Goal: Information Seeking & Learning: Learn about a topic

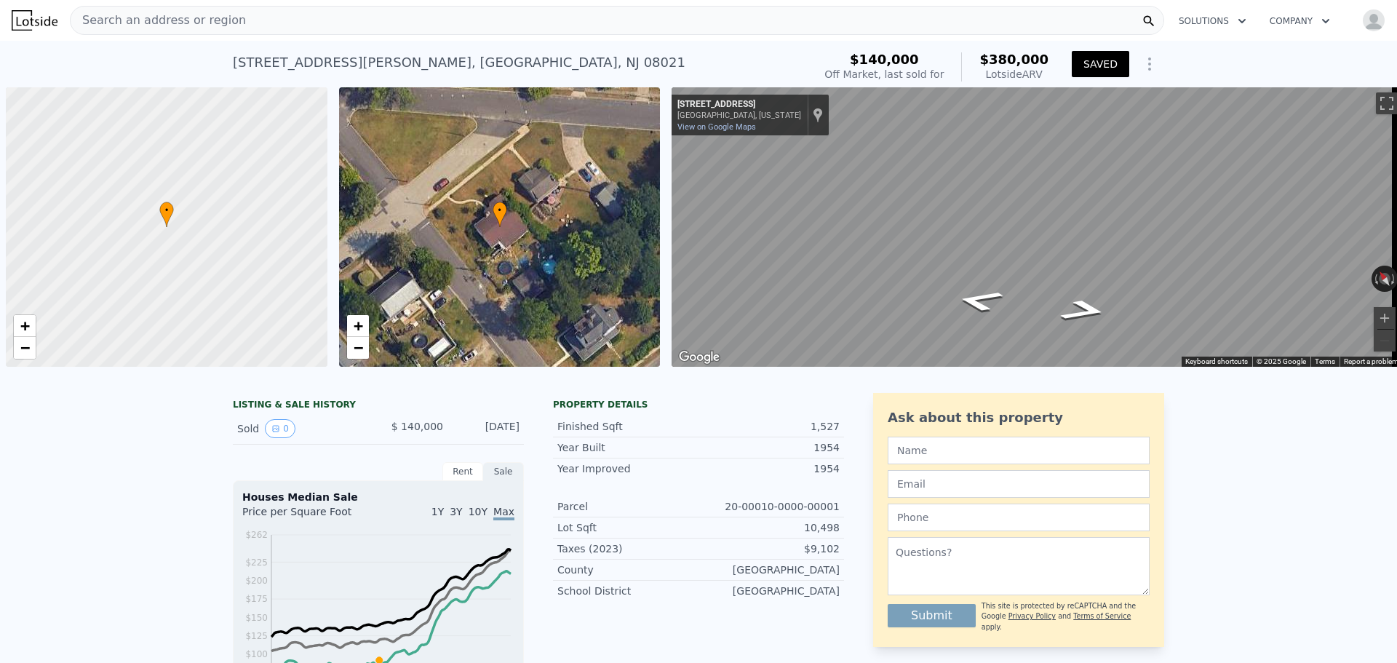
scroll to position [0, 6]
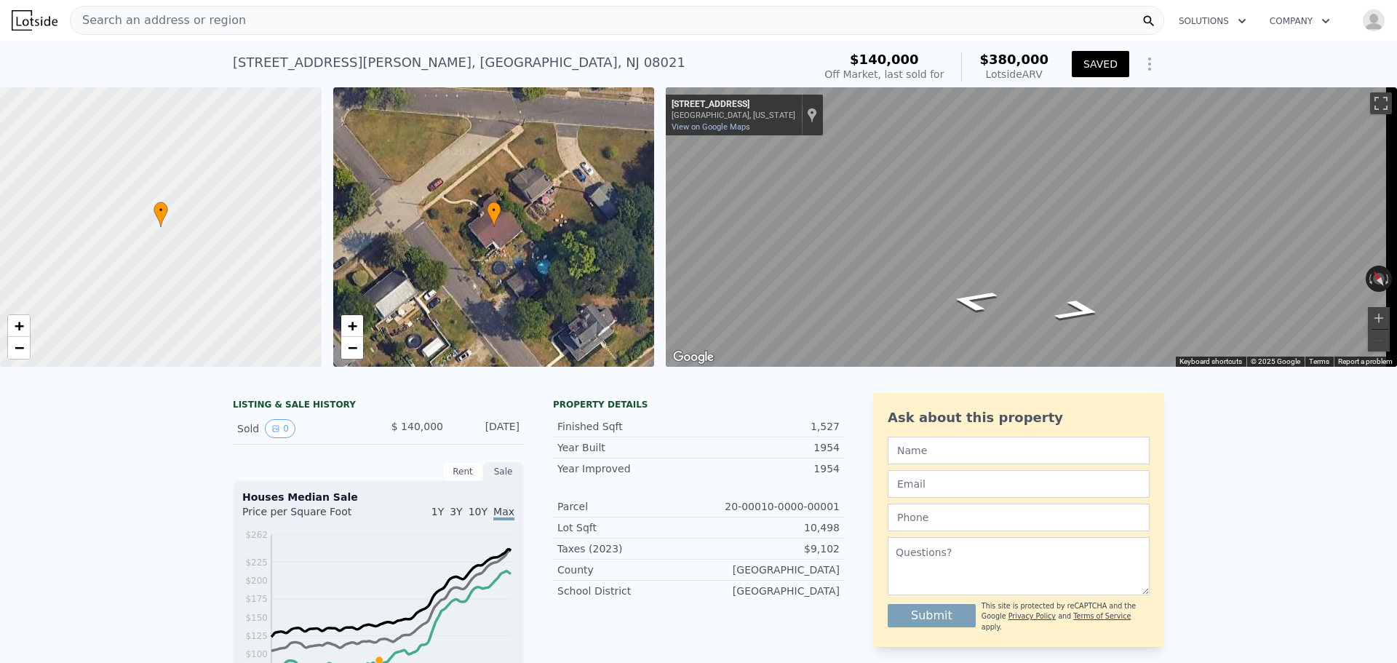
click at [8, 17] on div "Search an address or region Solutions Company Open main menu Open user menu" at bounding box center [698, 20] width 1397 height 35
click at [29, 23] on img at bounding box center [35, 20] width 46 height 20
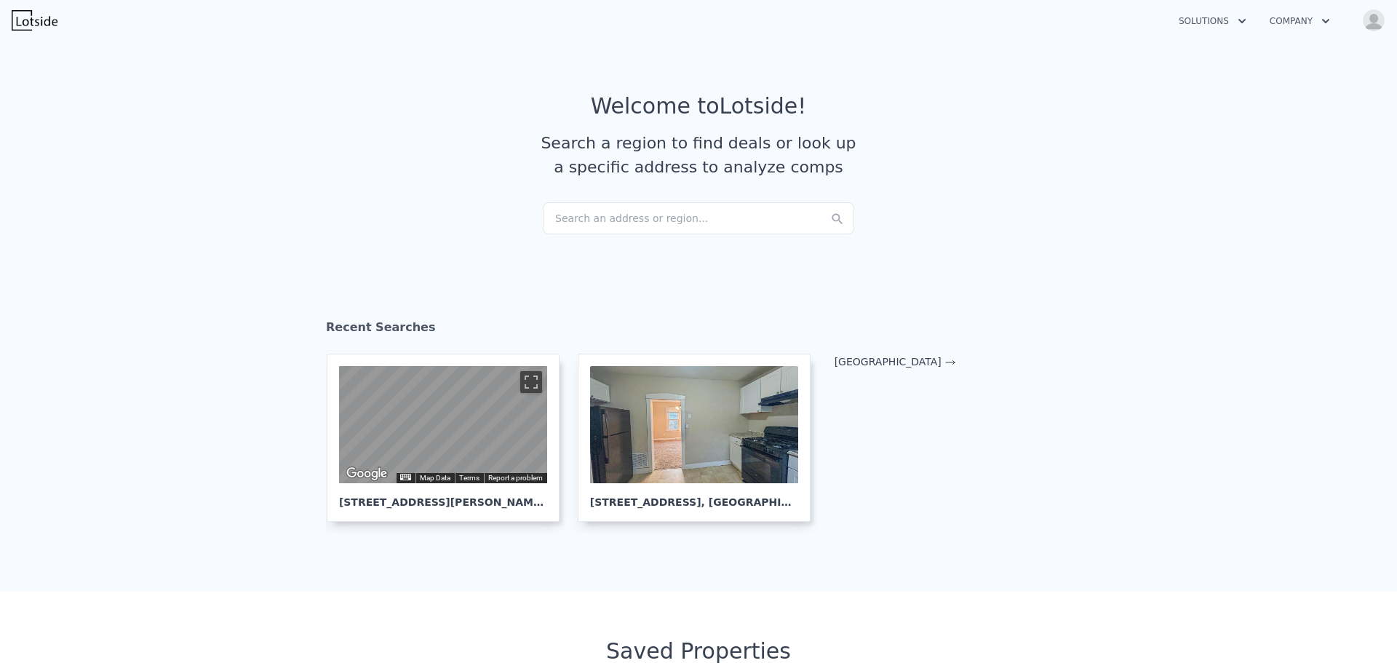
click at [651, 216] on div "Search an address or region..." at bounding box center [699, 218] width 312 height 32
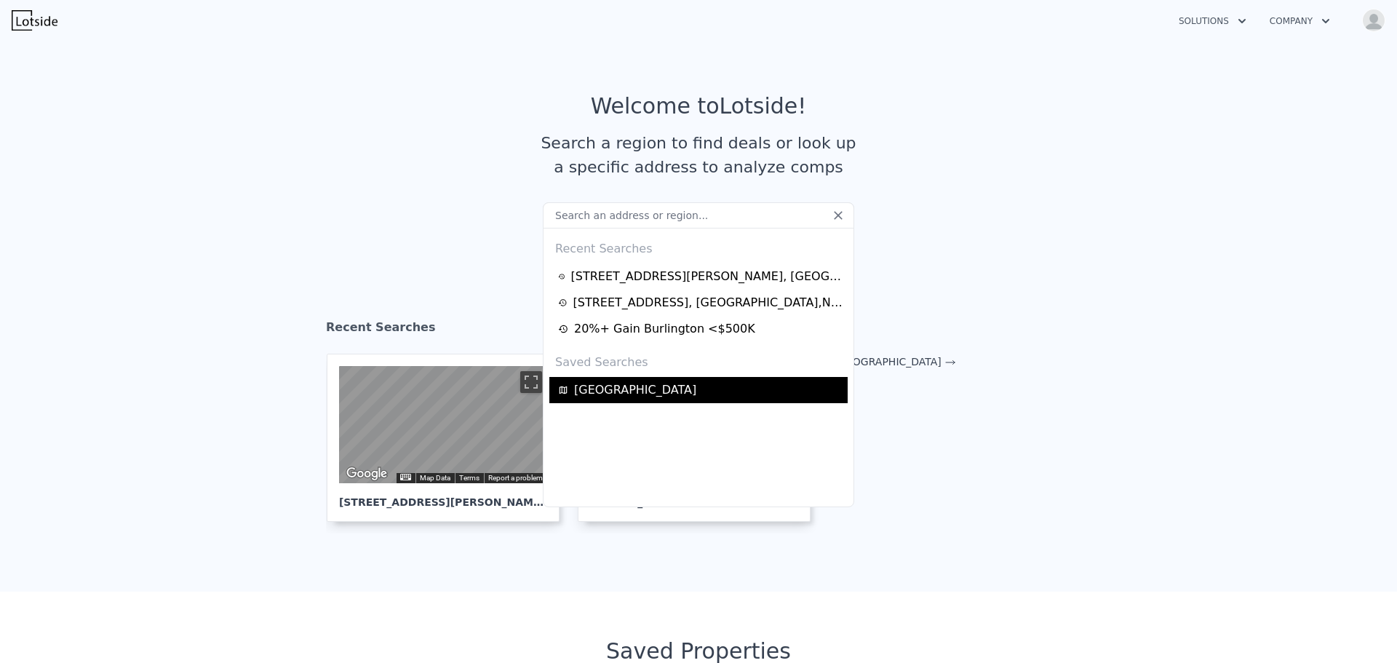
click at [612, 389] on span "South Jersey" at bounding box center [635, 389] width 122 height 17
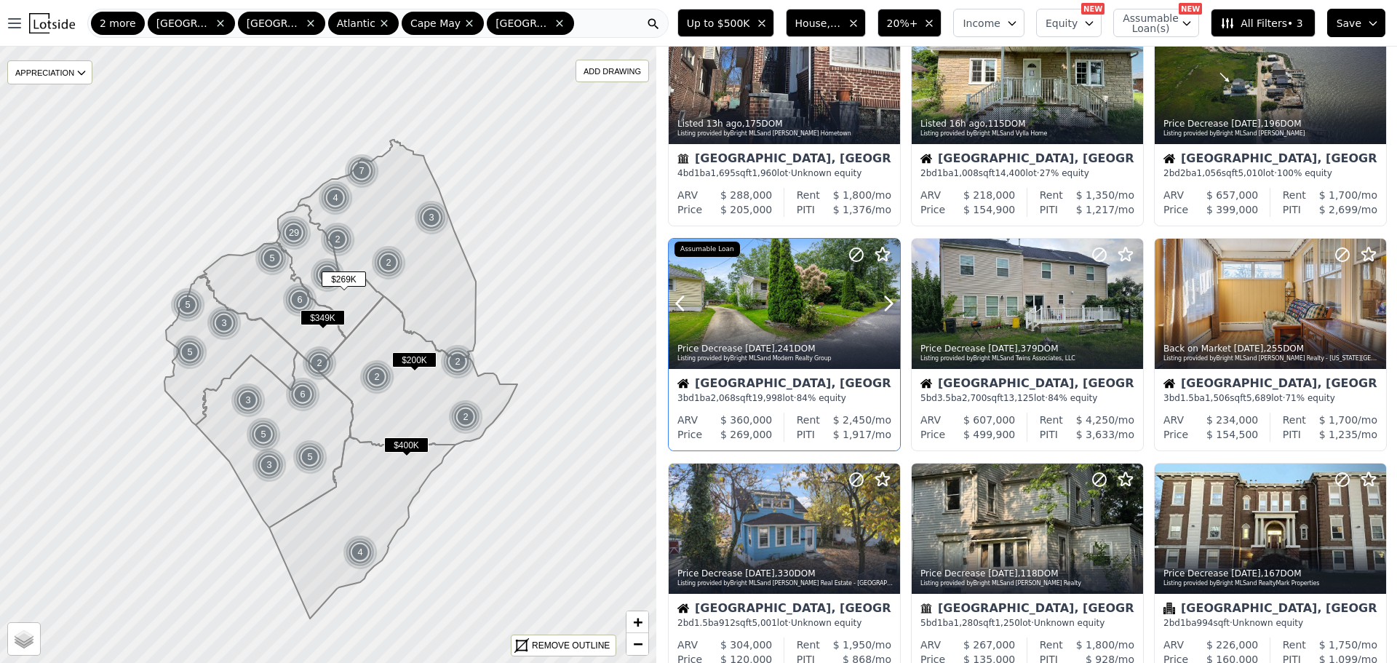
scroll to position [146, 0]
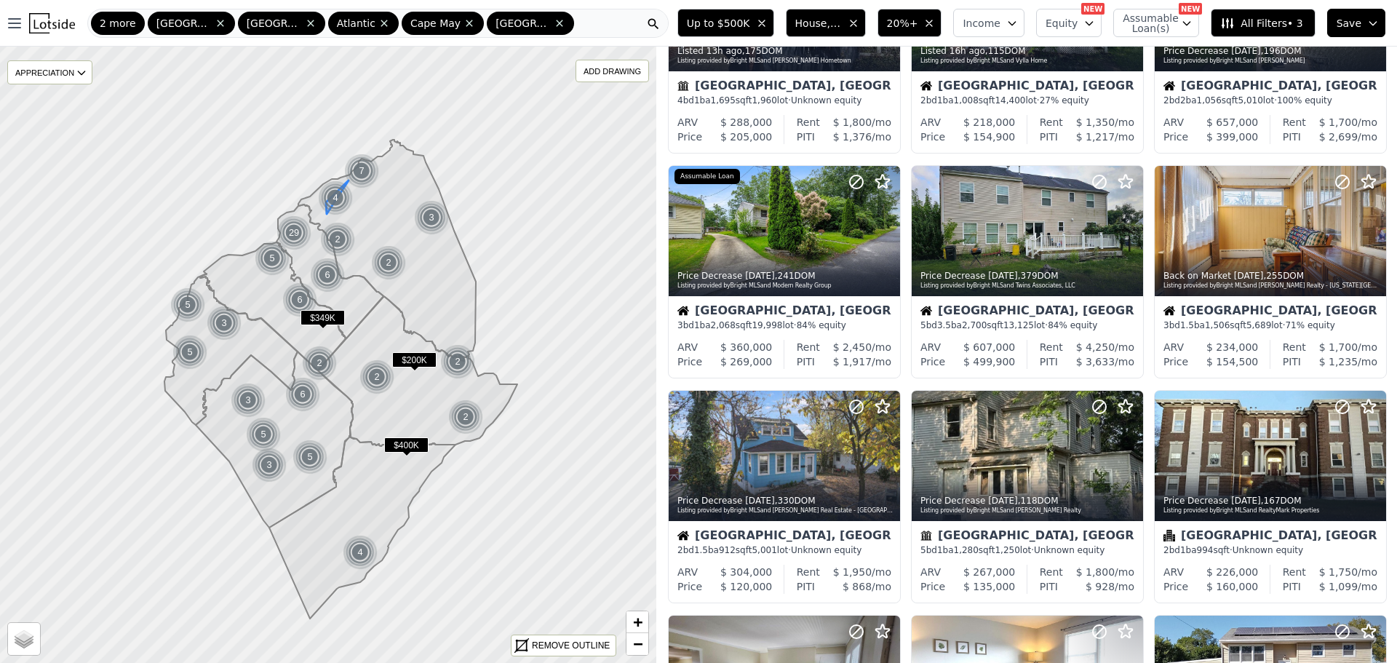
click at [333, 197] on div "4" at bounding box center [335, 197] width 35 height 35
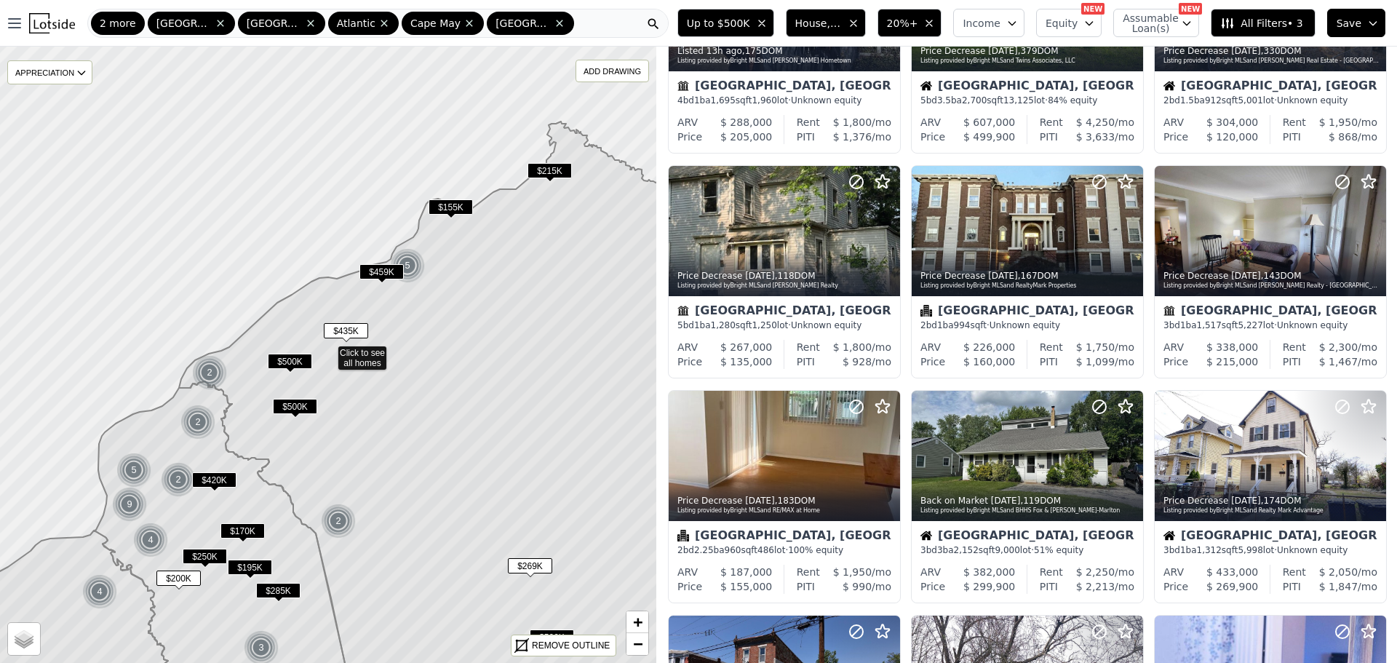
click at [250, 531] on span "$170K" at bounding box center [243, 530] width 44 height 15
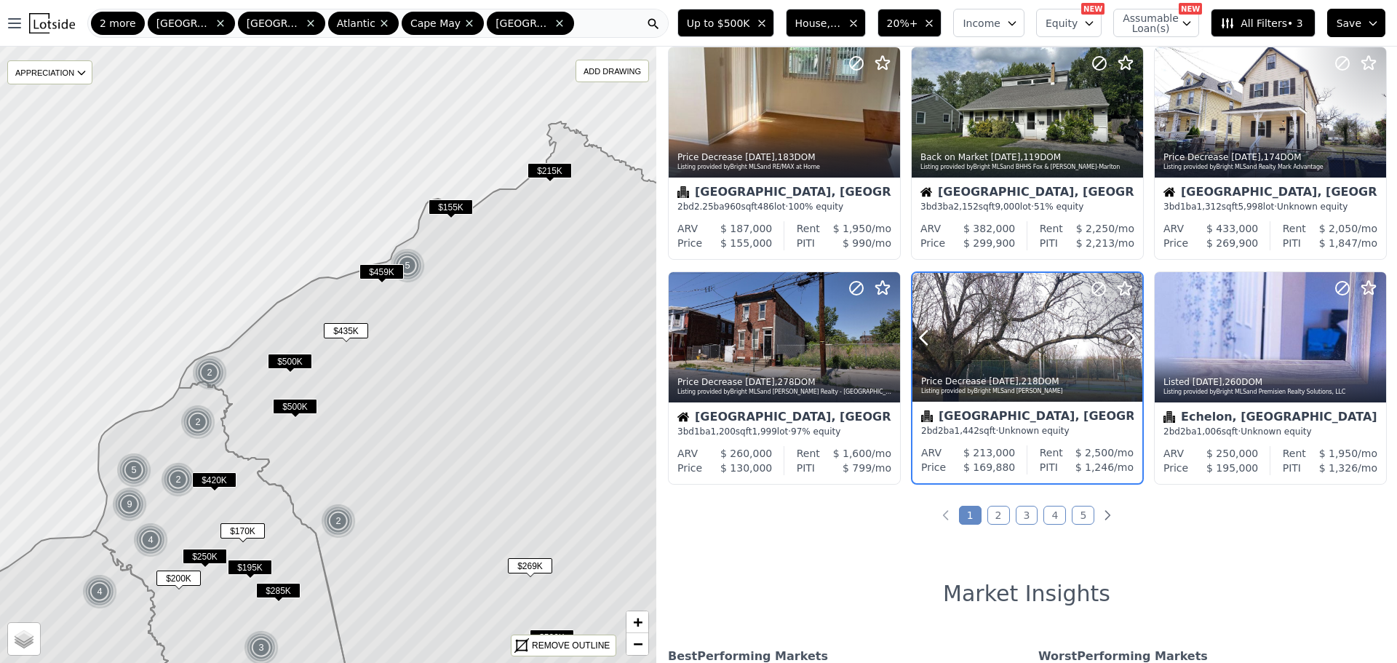
click at [1066, 347] on div at bounding box center [1095, 319] width 93 height 93
click at [247, 569] on span "$195K" at bounding box center [250, 567] width 44 height 15
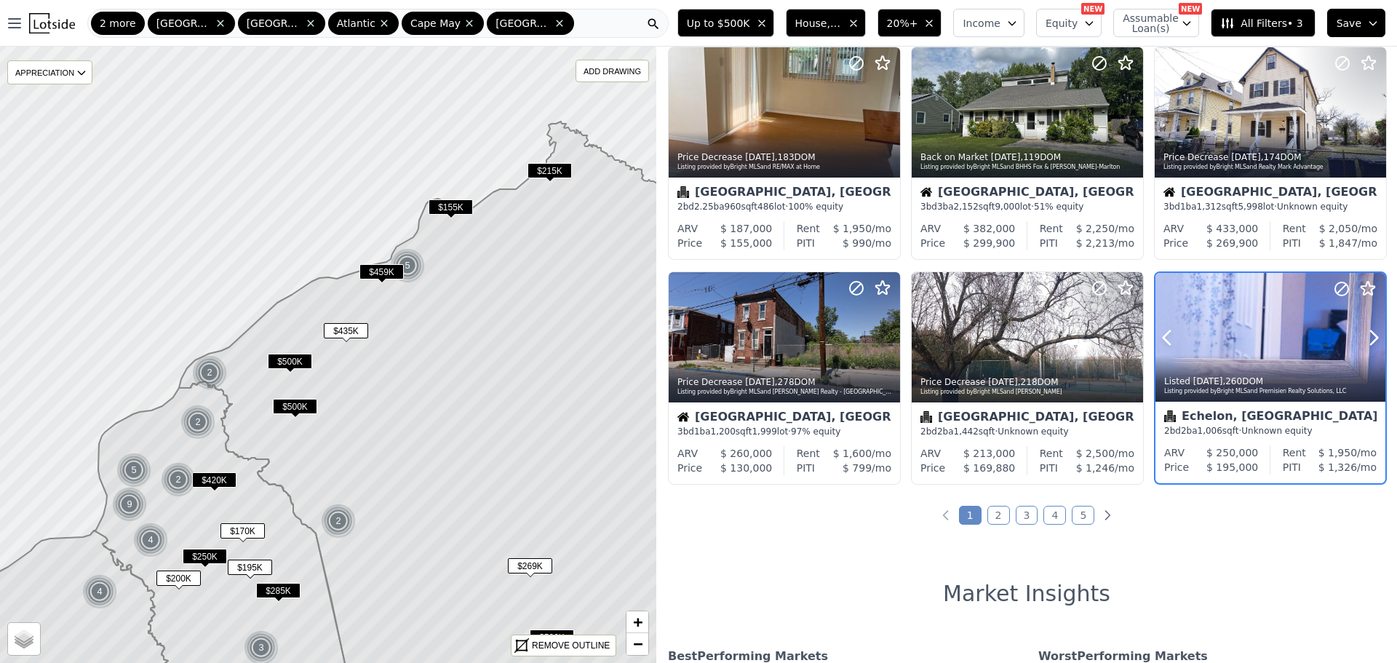
click at [1279, 341] on div at bounding box center [1271, 338] width 230 height 130
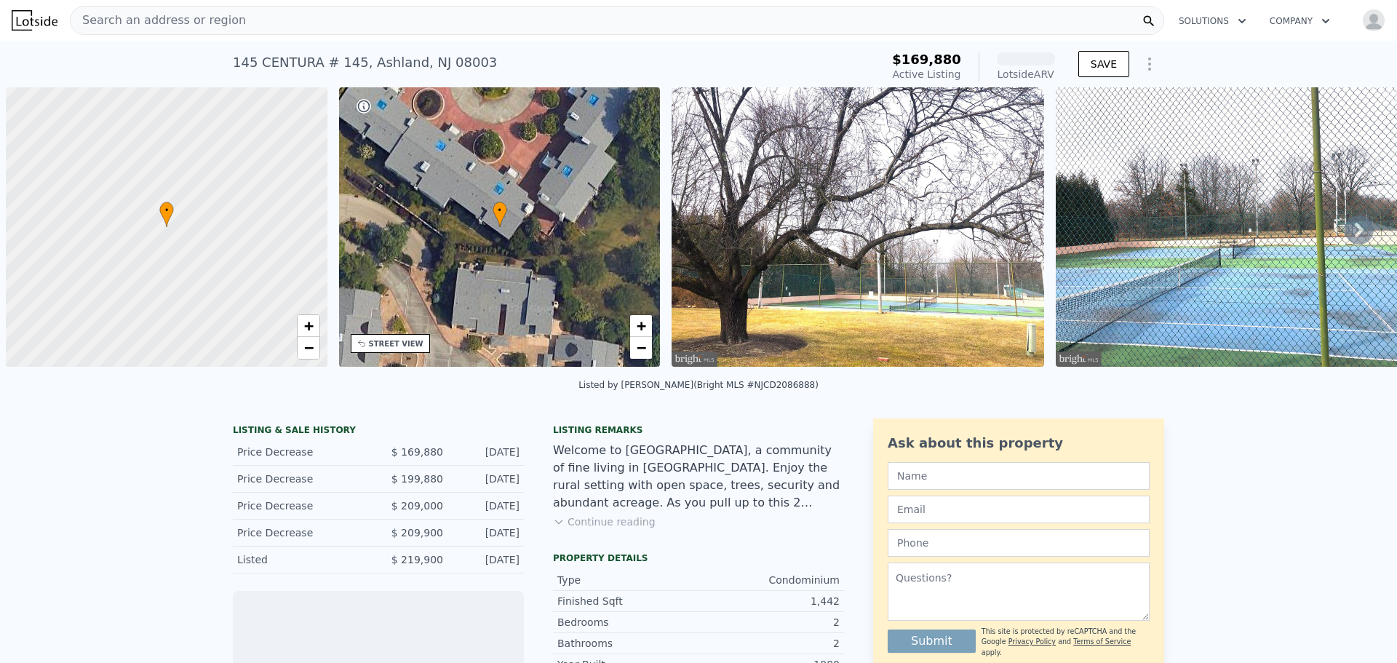
scroll to position [0, 6]
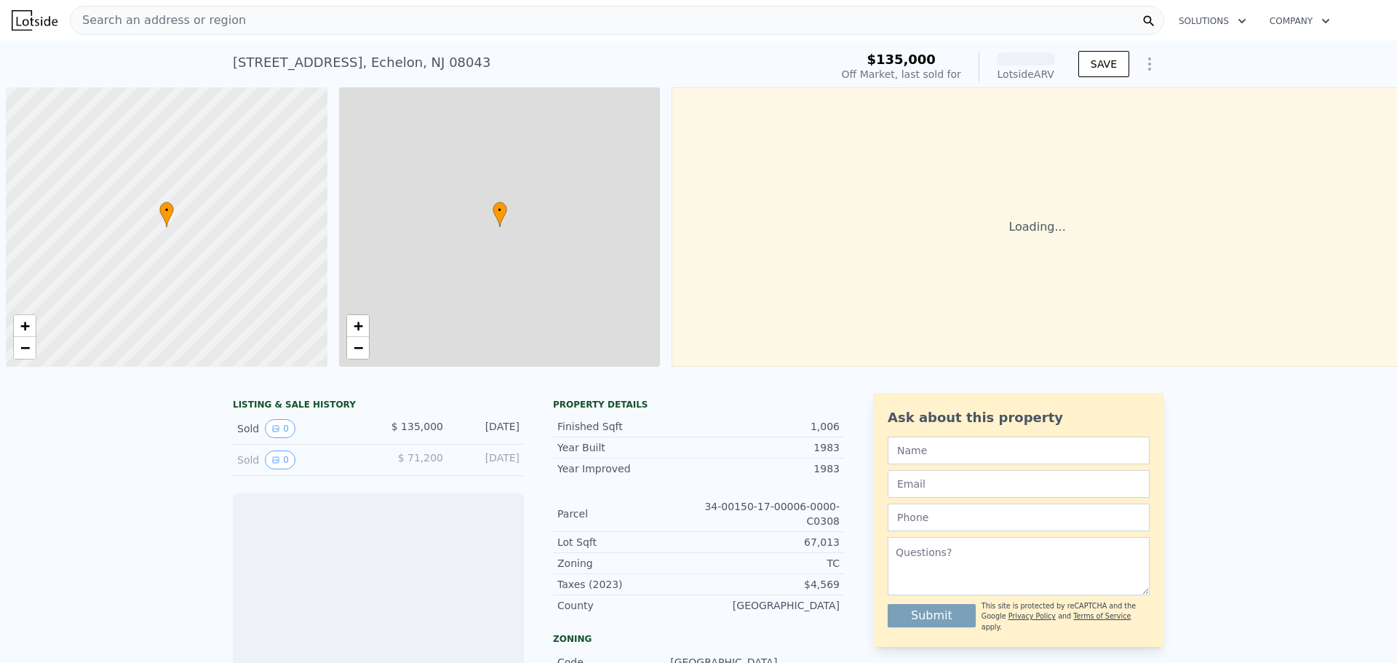
scroll to position [0, 6]
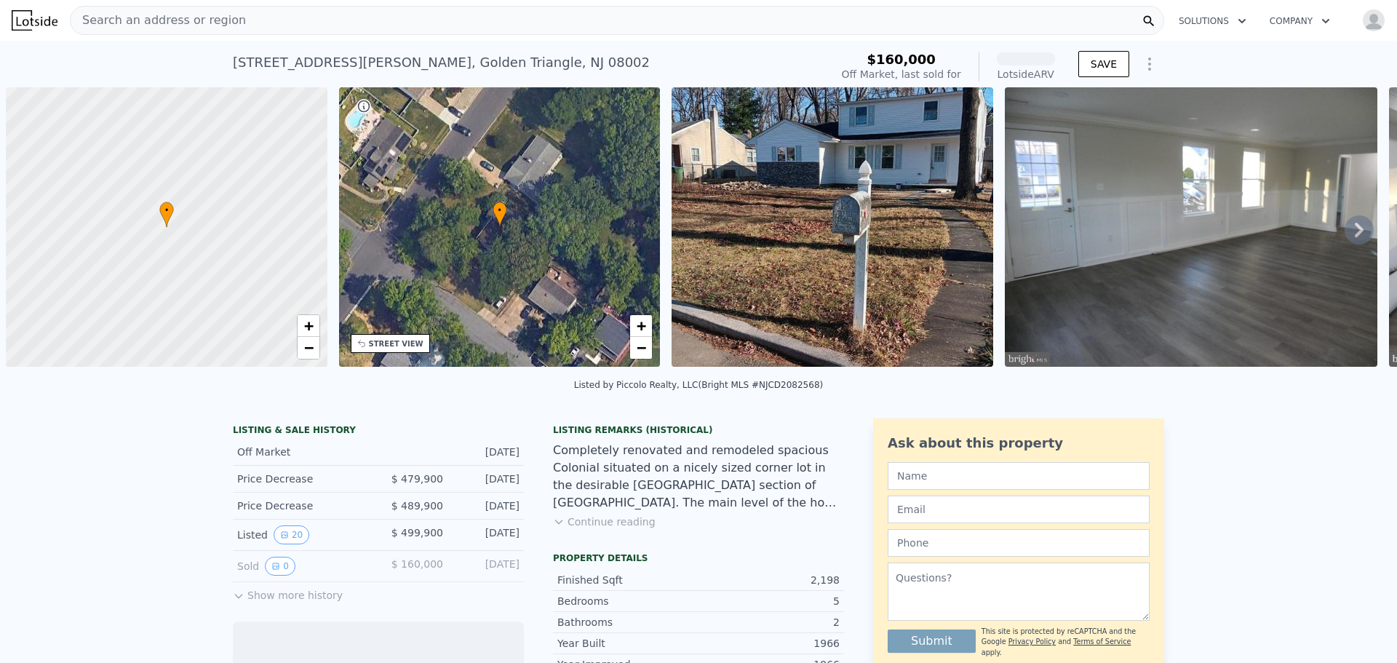
scroll to position [0, 6]
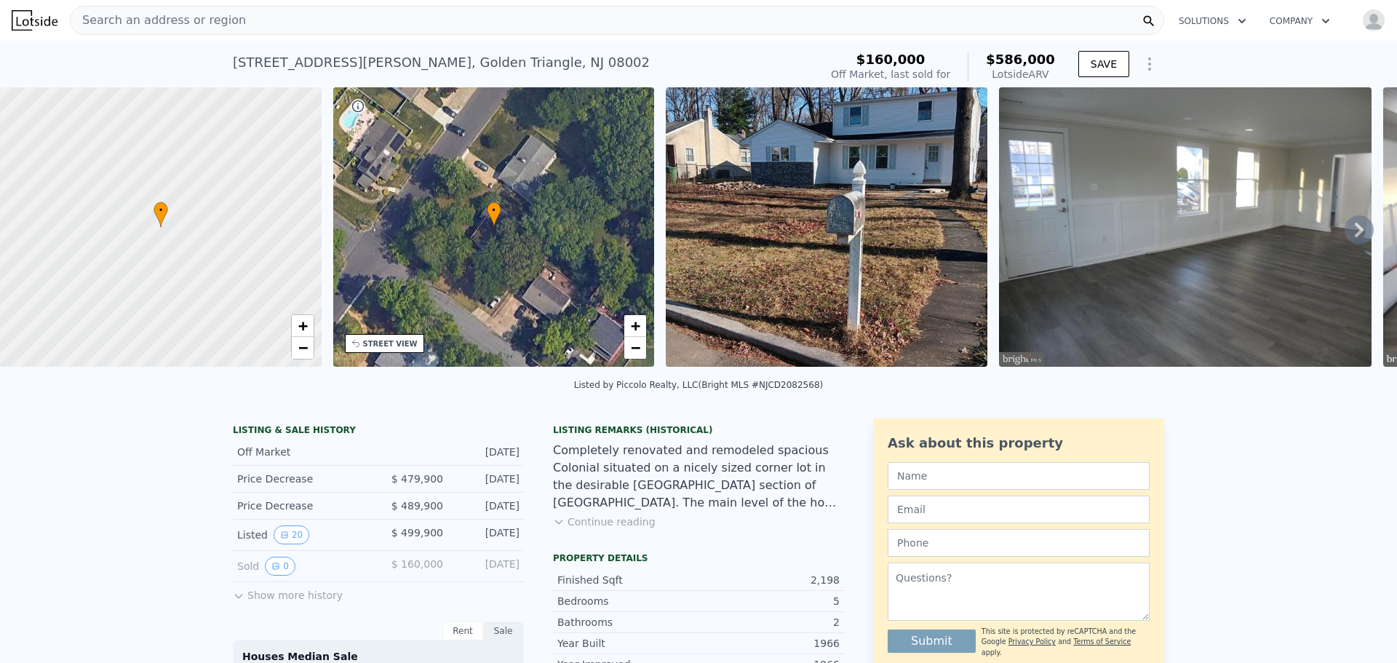
click at [1354, 238] on icon at bounding box center [1359, 229] width 29 height 29
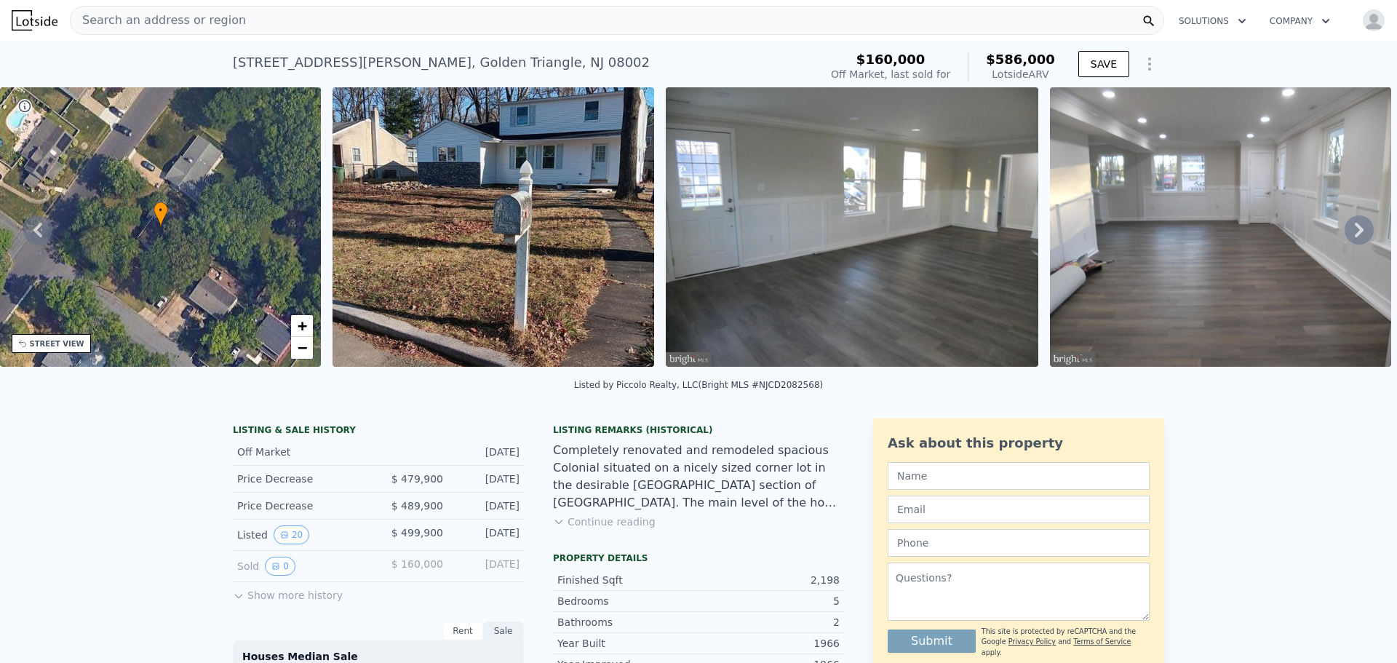
click at [1354, 238] on icon at bounding box center [1359, 229] width 29 height 29
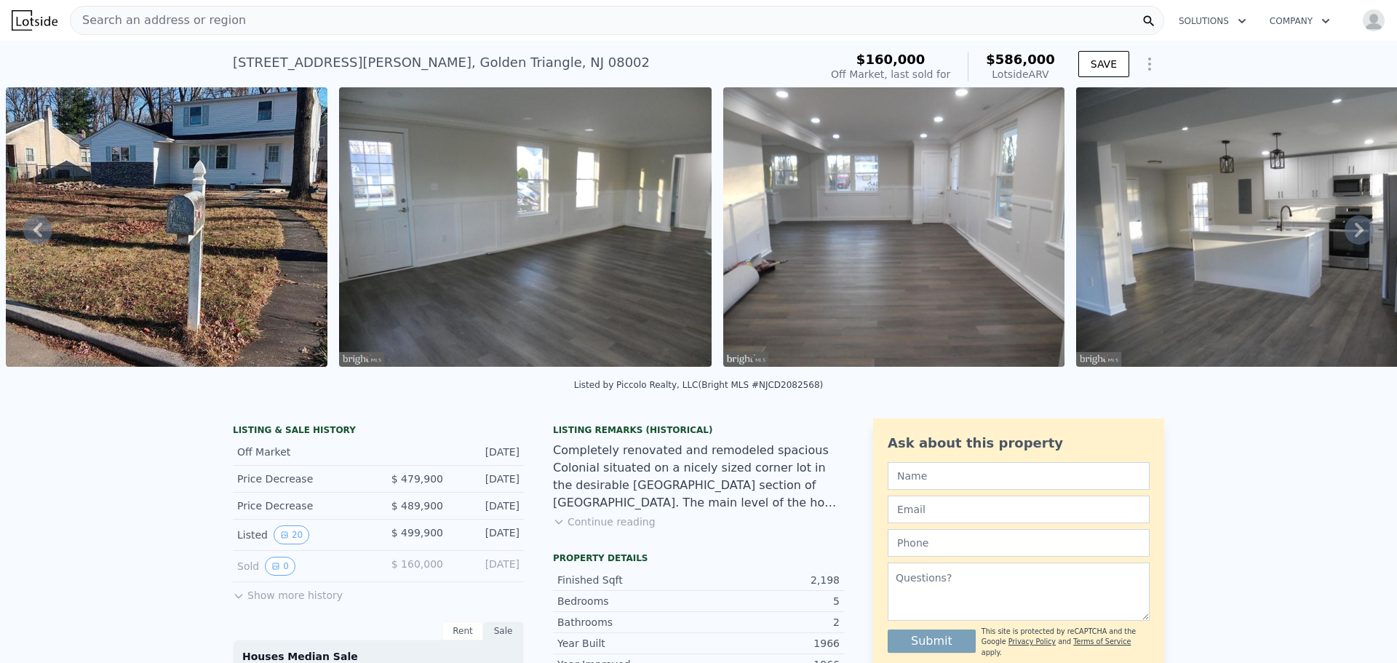
click at [1354, 238] on icon at bounding box center [1359, 229] width 29 height 29
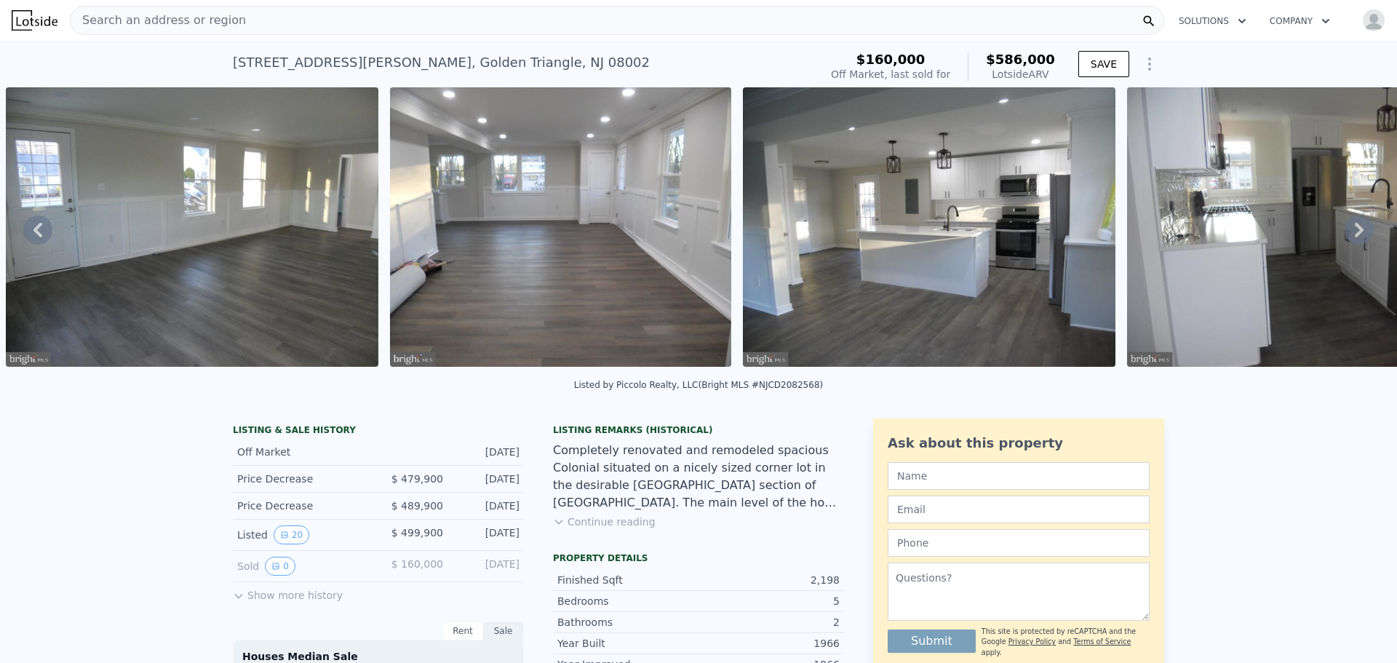
click at [1354, 238] on icon at bounding box center [1359, 229] width 29 height 29
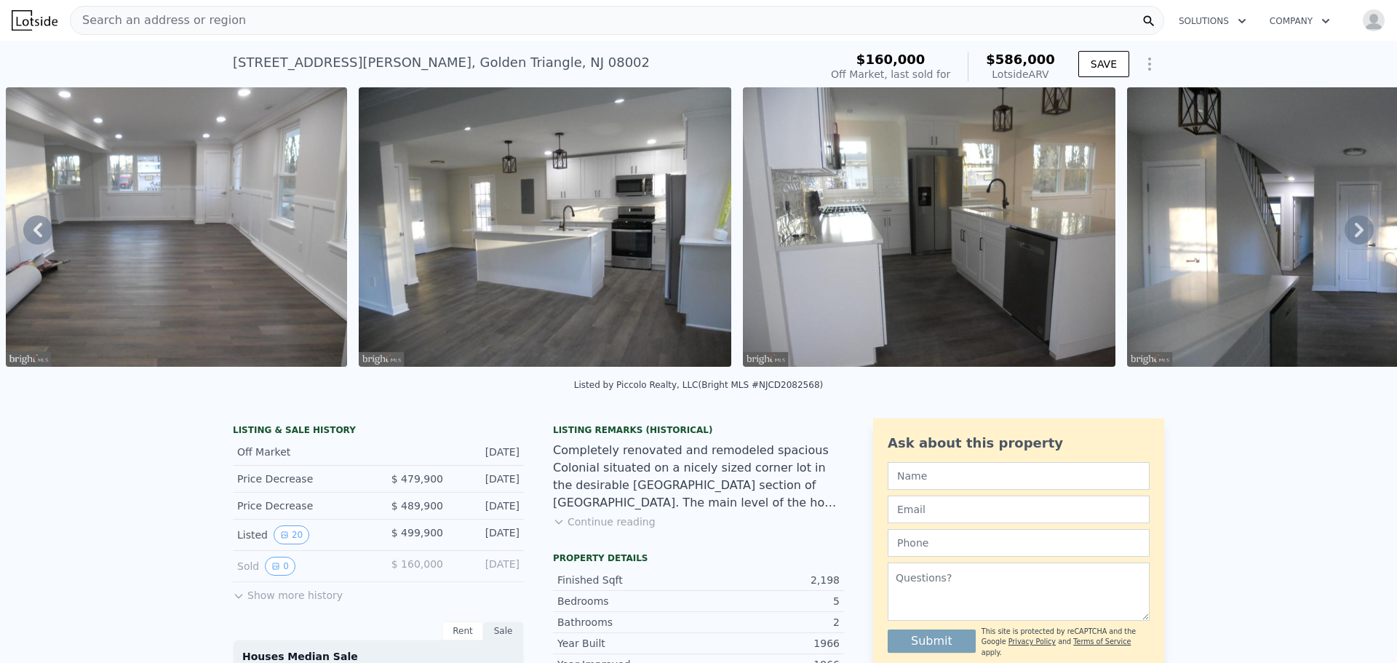
click at [1354, 238] on icon at bounding box center [1359, 229] width 29 height 29
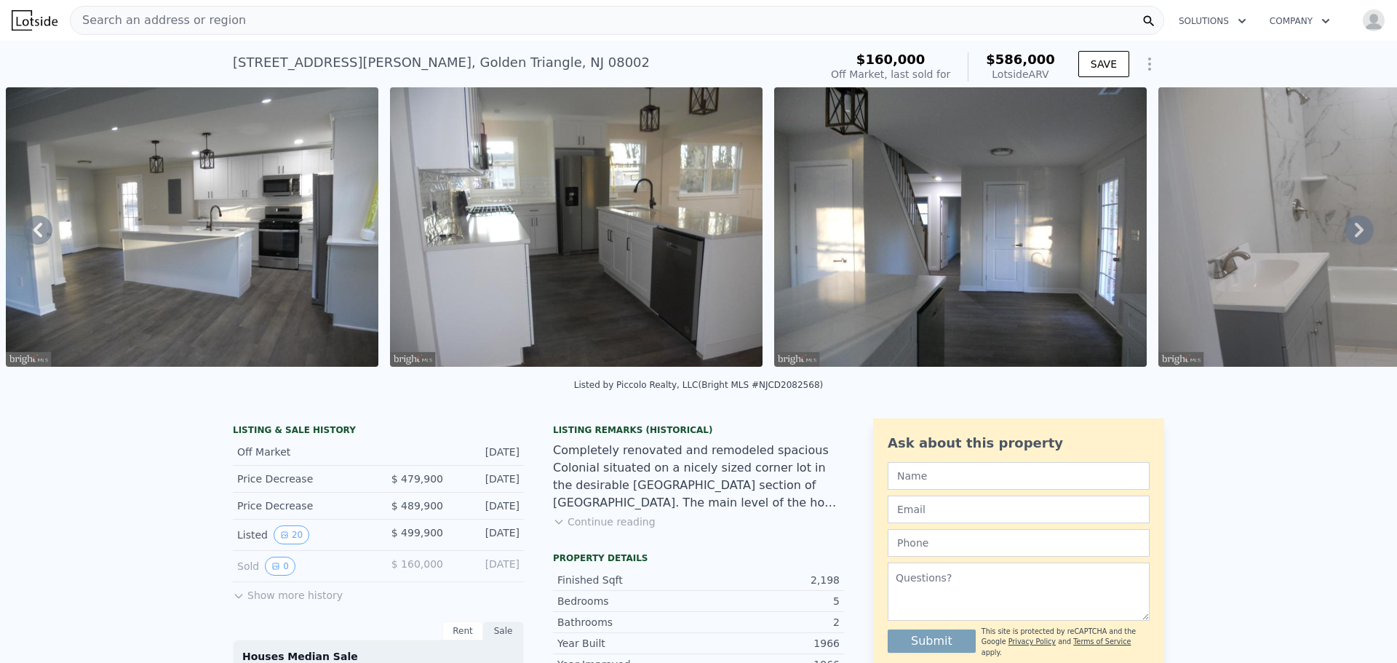
click at [1354, 238] on icon at bounding box center [1359, 229] width 29 height 29
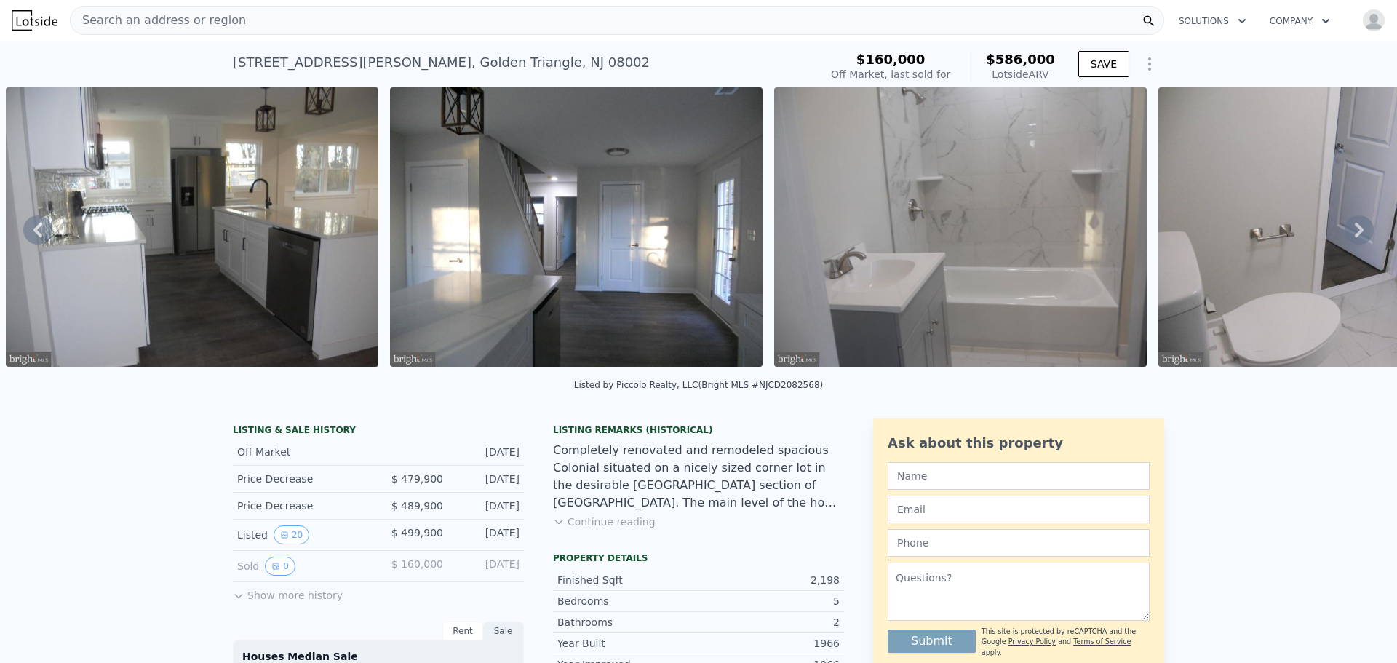
click at [1354, 238] on icon at bounding box center [1359, 229] width 29 height 29
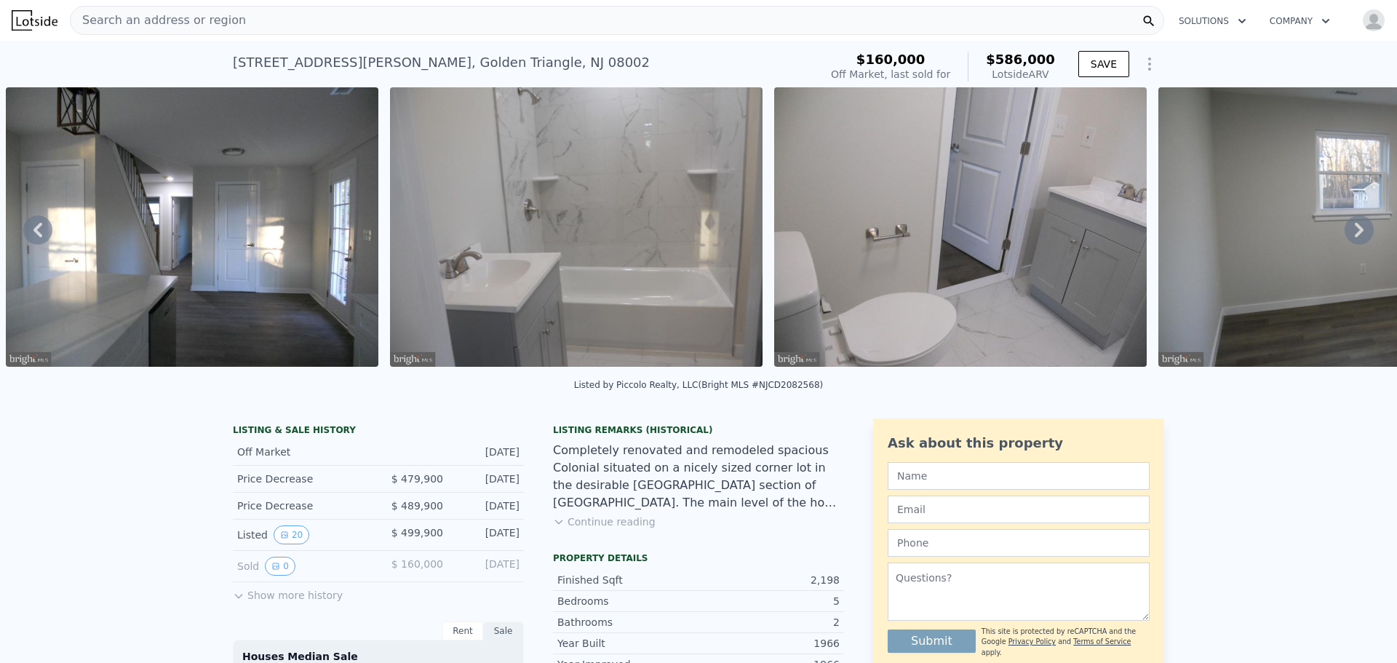
click at [1354, 238] on icon at bounding box center [1359, 229] width 29 height 29
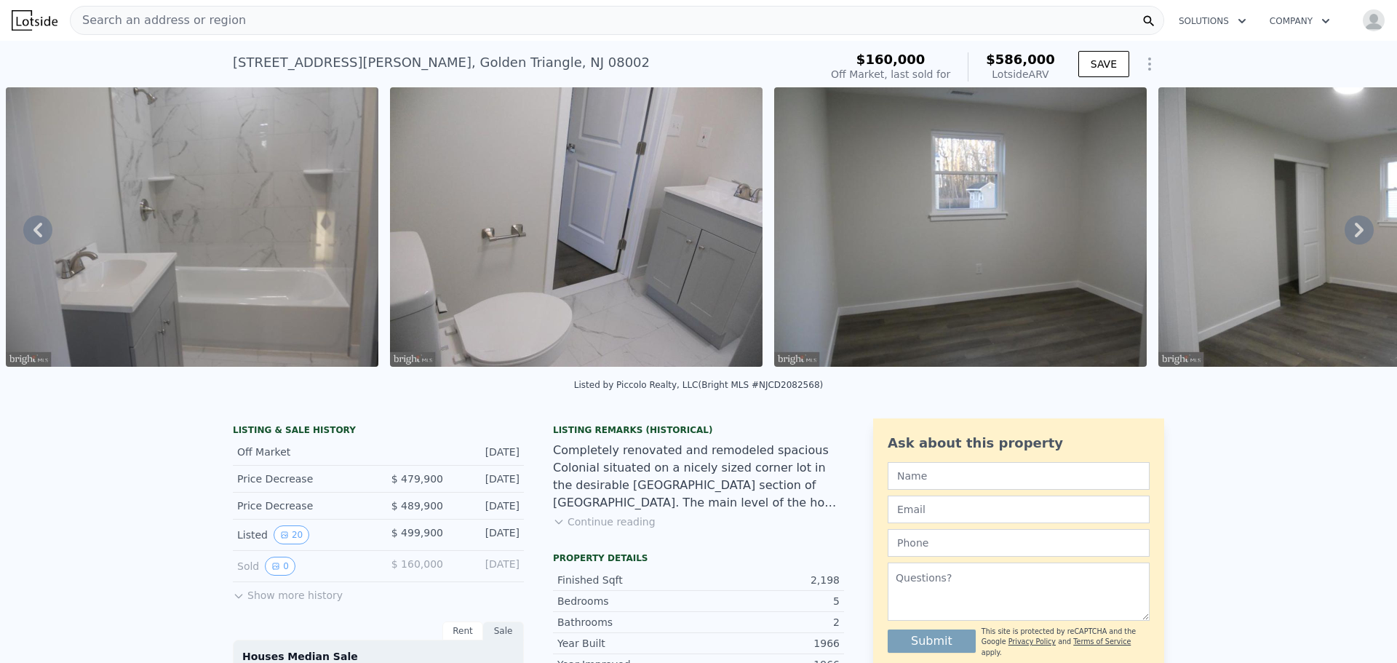
click at [1354, 238] on icon at bounding box center [1359, 229] width 29 height 29
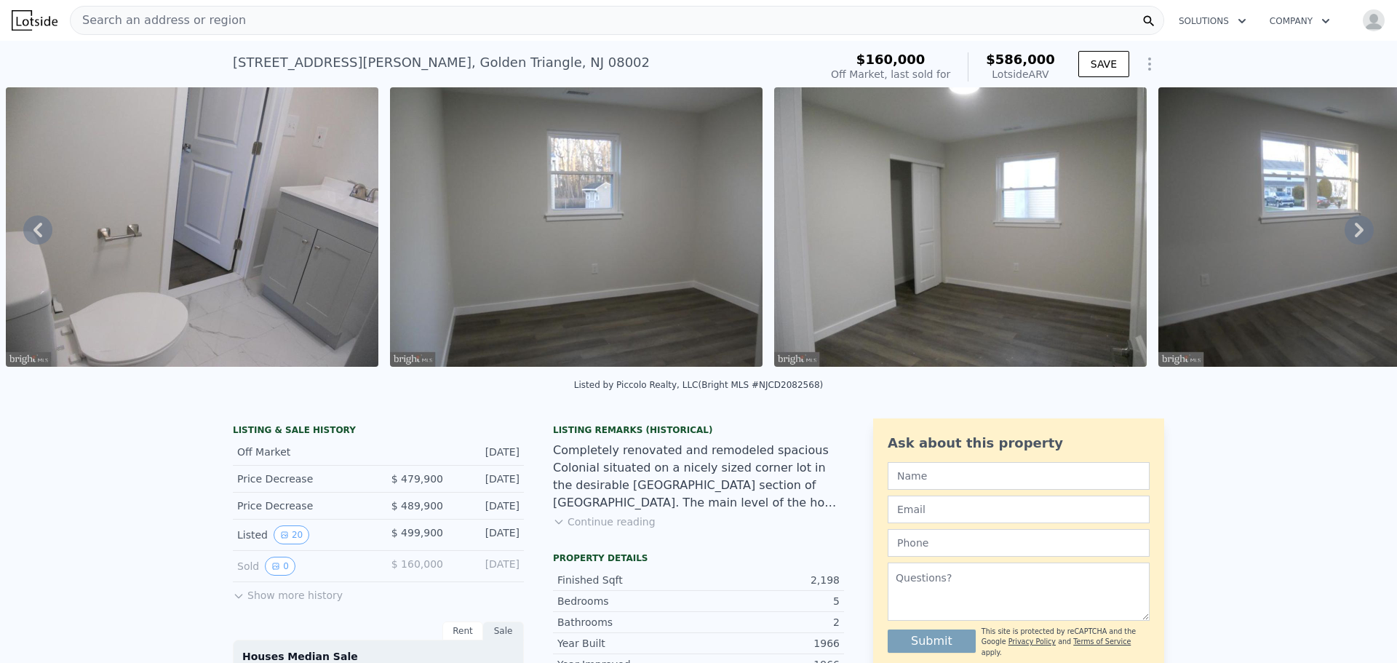
click at [1354, 238] on icon at bounding box center [1359, 229] width 29 height 29
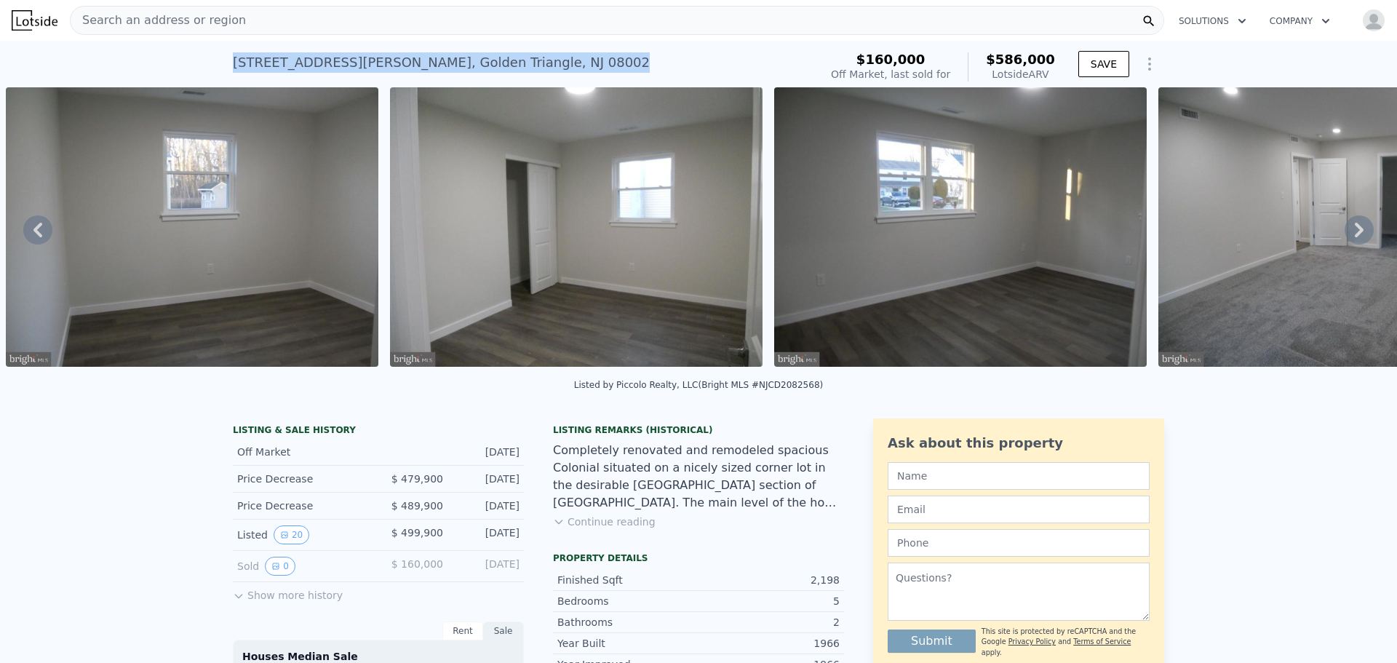
drag, startPoint x: 484, startPoint y: 68, endPoint x: 228, endPoint y: 60, distance: 256.3
click at [233, 60] on div "814 Murray Ave , Golden Triangle , NJ 08002 No sales on record (~ARV $586k )" at bounding box center [523, 67] width 581 height 41
copy div "814 Murray Ave , Golden Triangle , NJ 08002"
click at [273, 569] on icon "View historical data" at bounding box center [276, 566] width 6 height 6
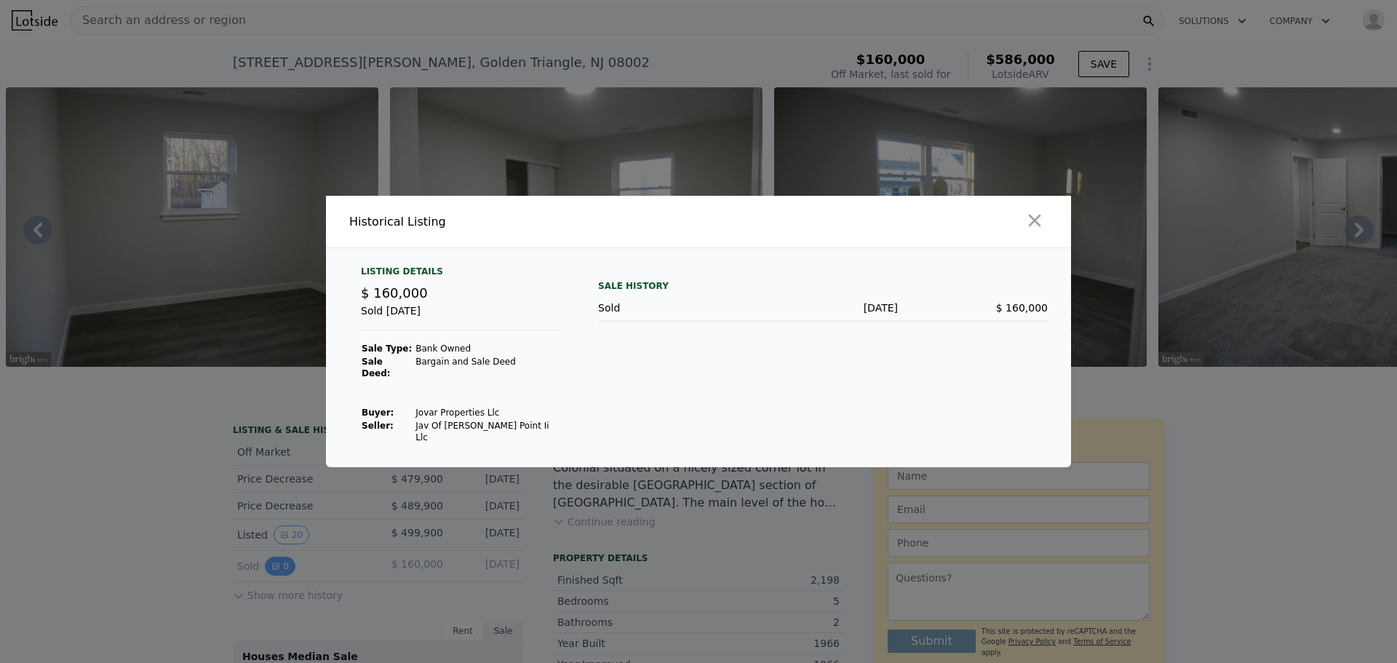
click at [271, 577] on div at bounding box center [698, 331] width 1397 height 663
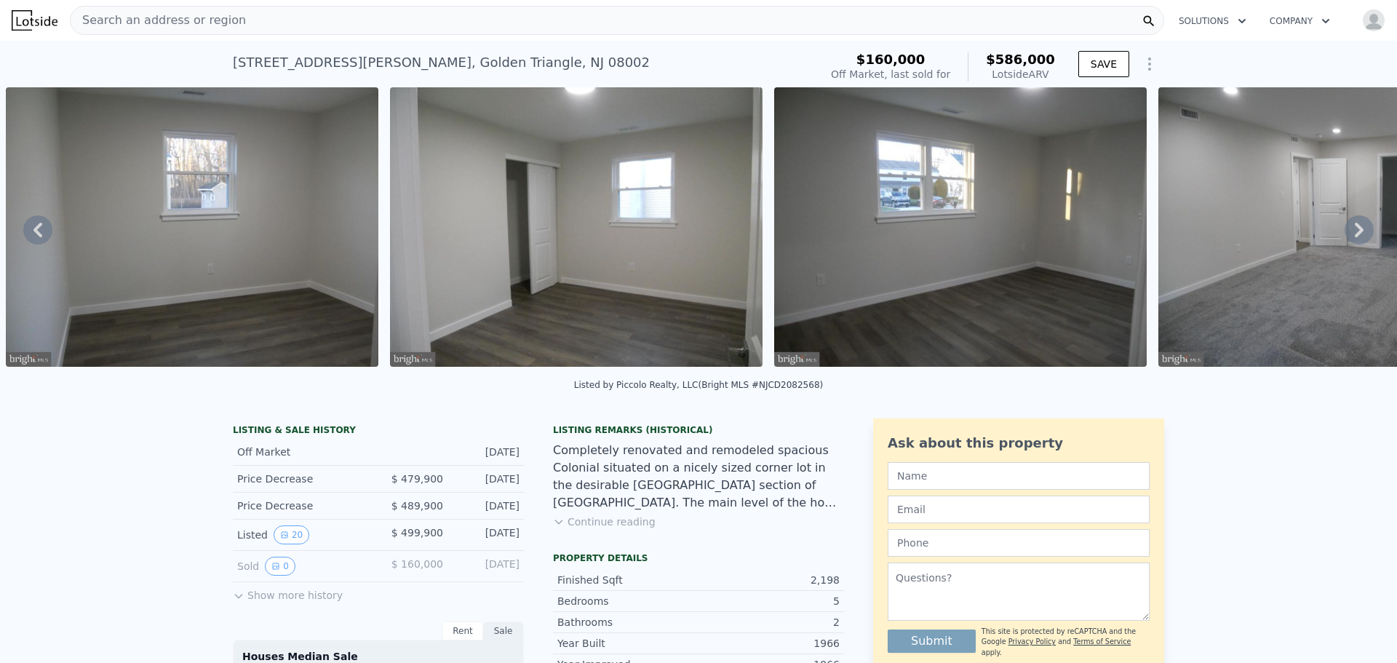
click at [233, 602] on icon at bounding box center [239, 596] width 12 height 12
click at [273, 600] on icon "View historical data" at bounding box center [276, 598] width 6 height 6
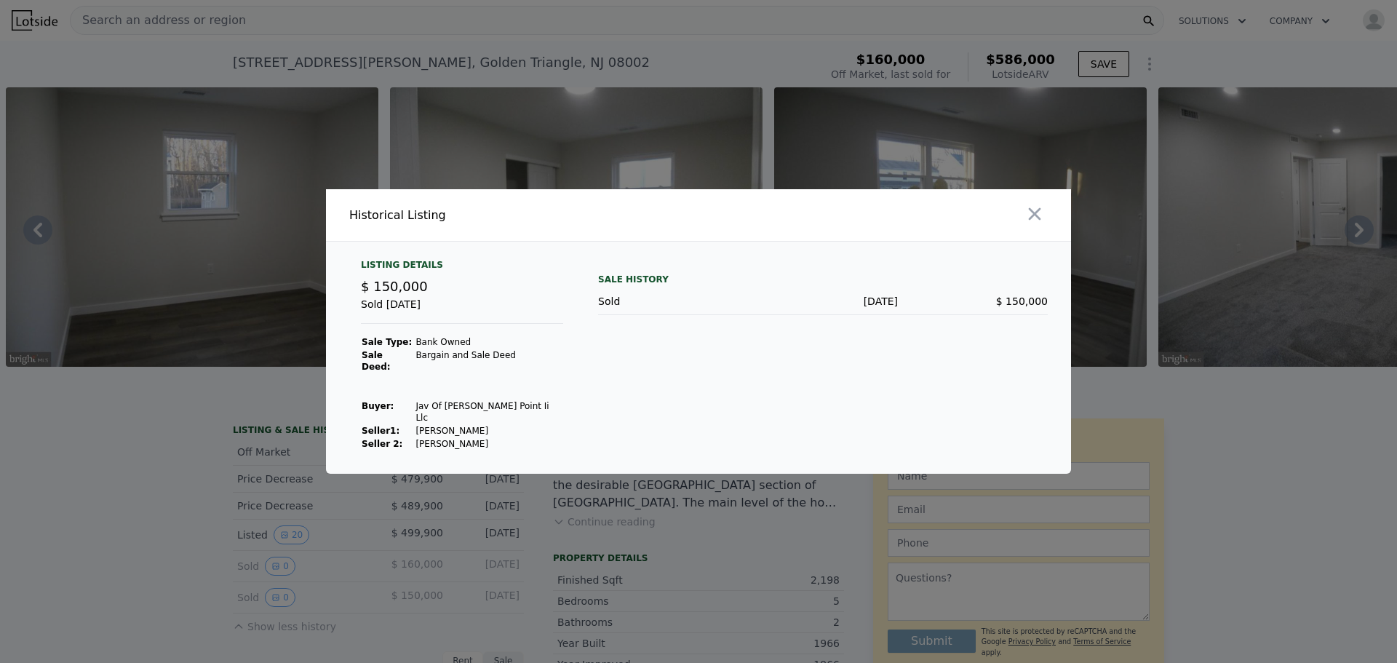
click at [324, 558] on div at bounding box center [698, 331] width 1397 height 663
